Goal: Transaction & Acquisition: Purchase product/service

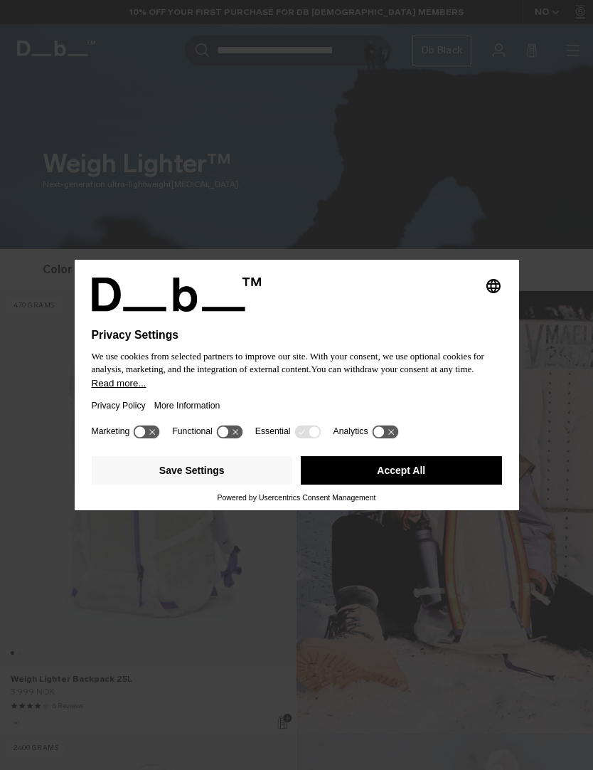
click at [437, 474] on button "Accept All" at bounding box center [401, 470] width 201 height 28
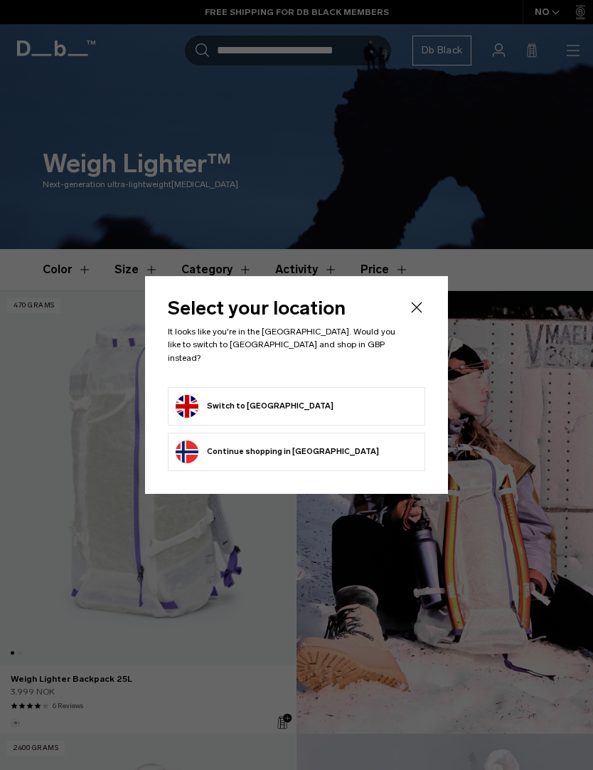
click at [386, 412] on li "Switch to United Kingdom" at bounding box center [296, 406] width 257 height 38
click at [310, 405] on form "Switch to United Kingdom" at bounding box center [297, 406] width 242 height 23
click at [273, 401] on button "Switch to United Kingdom" at bounding box center [255, 406] width 158 height 23
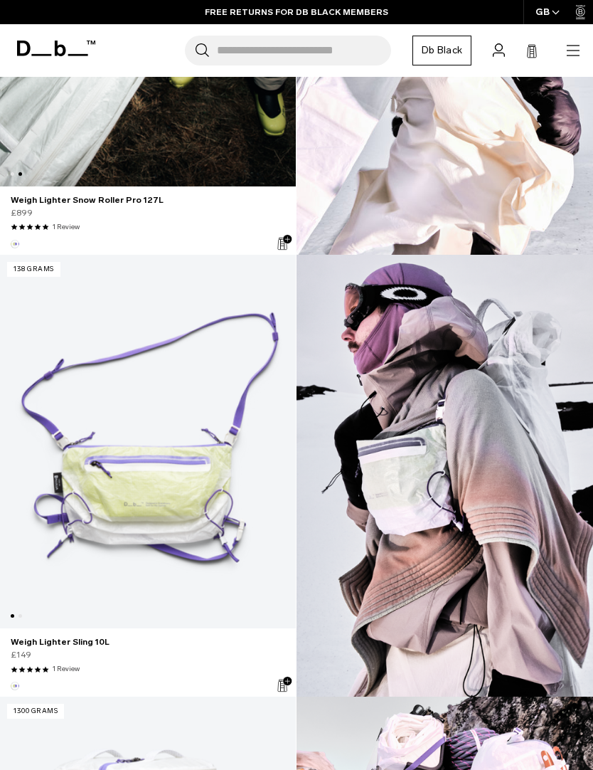
scroll to position [922, 0]
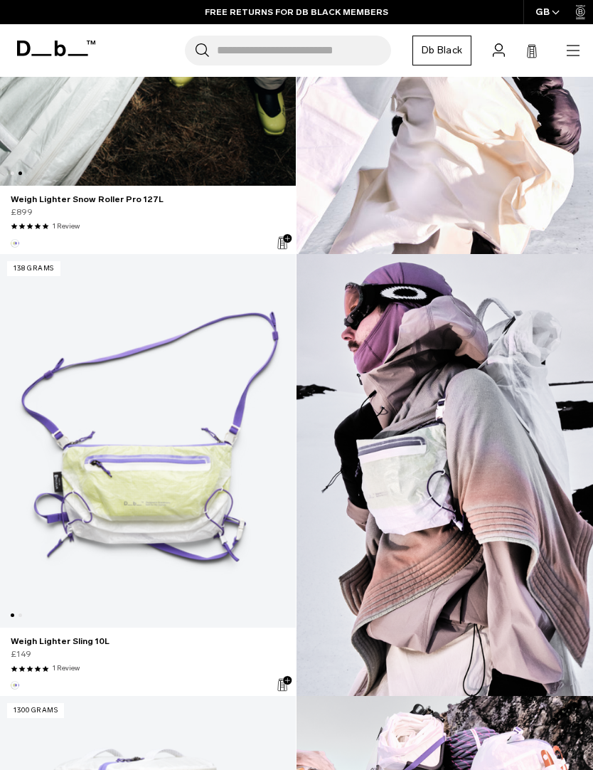
click at [553, 388] on img at bounding box center [445, 475] width 297 height 442
